Goal: Information Seeking & Learning: Learn about a topic

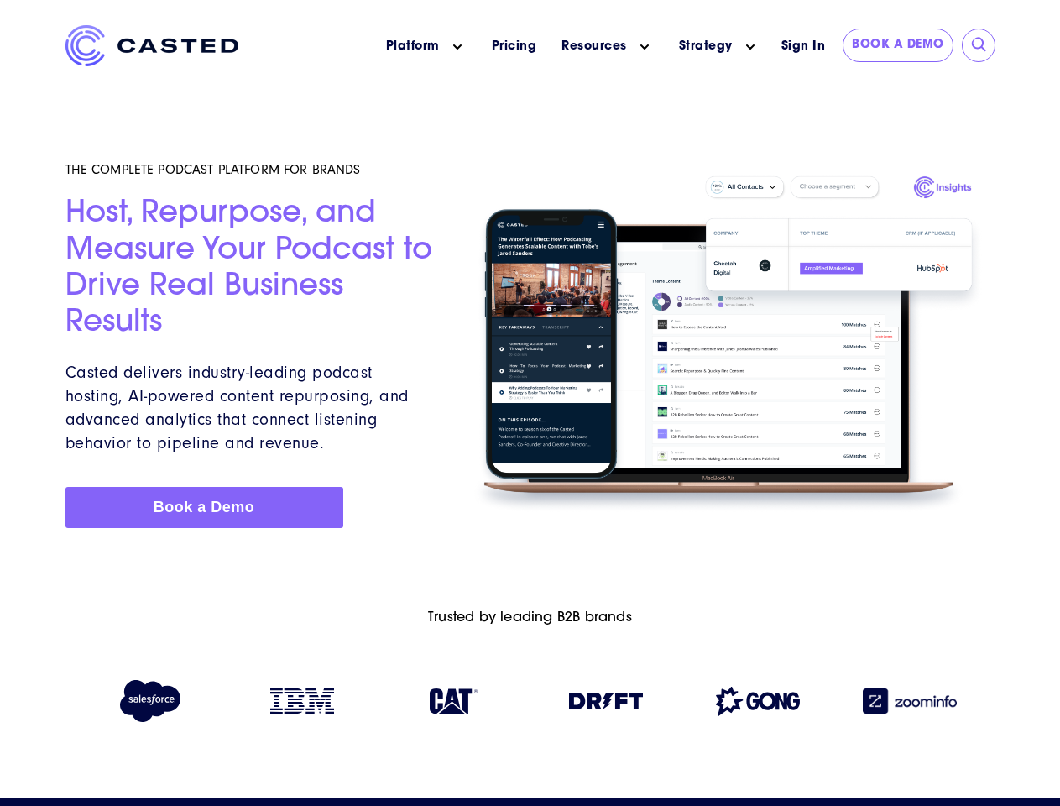
click at [457, 47] on icon "Main menu" at bounding box center [457, 47] width 8 height 8
click at [645, 47] on icon "Main menu" at bounding box center [644, 47] width 8 height 8
click at [705, 46] on link "Strategy" at bounding box center [706, 47] width 54 height 18
click at [750, 47] on icon "Main menu" at bounding box center [750, 47] width 8 height 8
click at [980, 45] on input "submit" at bounding box center [979, 45] width 17 height 17
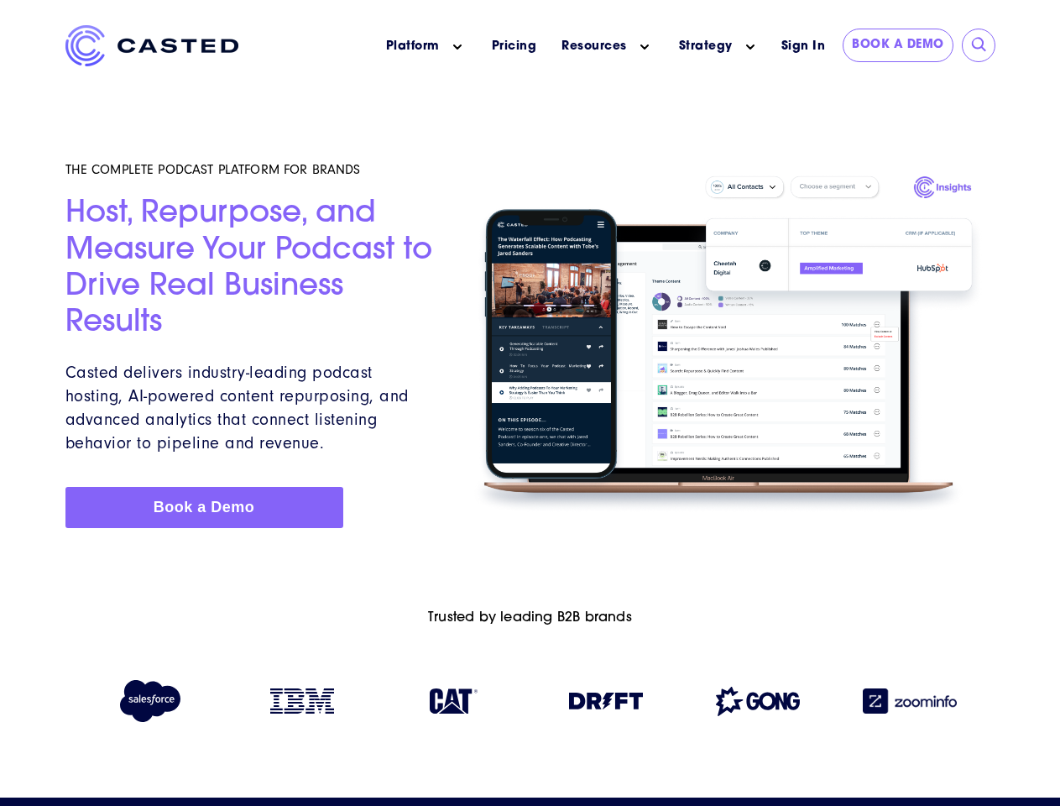
click at [606, 704] on img at bounding box center [606, 701] width 74 height 17
click at [758, 704] on img at bounding box center [758, 701] width 84 height 29
click at [910, 704] on img at bounding box center [910, 700] width 94 height 25
